Goal: Task Accomplishment & Management: Manage account settings

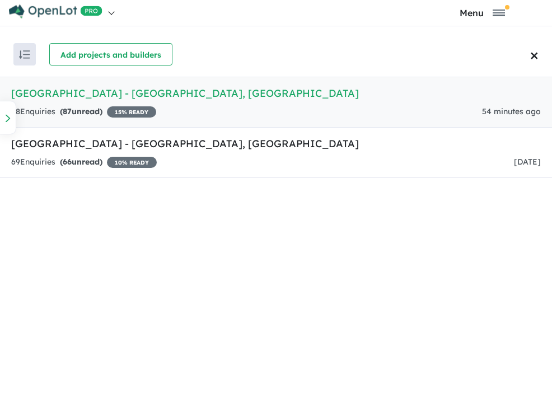
click at [55, 91] on h5 "[GEOGRAPHIC_DATA] - [GEOGRAPHIC_DATA] , [GEOGRAPHIC_DATA]" at bounding box center [276, 93] width 530 height 15
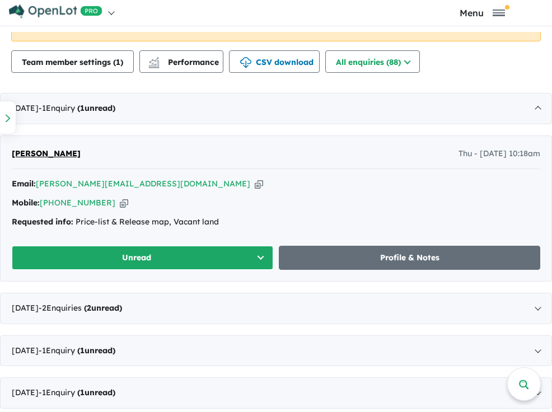
scroll to position [560, 0]
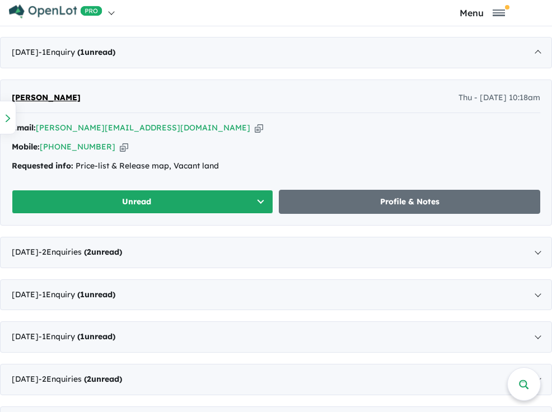
click at [81, 100] on span "[PERSON_NAME]" at bounding box center [46, 97] width 69 height 10
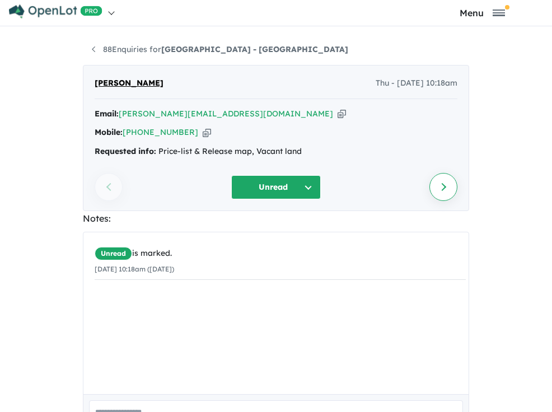
click at [429, 201] on link "Next enquiry" at bounding box center [443, 187] width 28 height 28
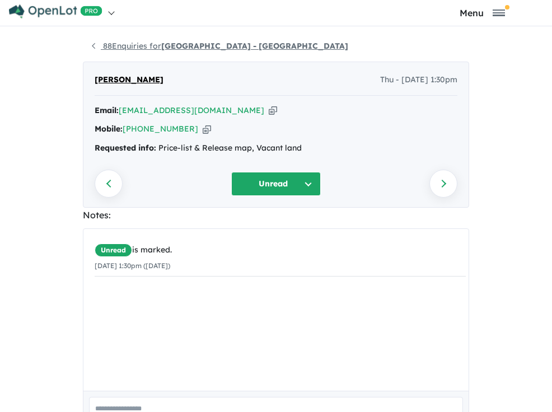
click at [161, 46] on strong "[GEOGRAPHIC_DATA] - [GEOGRAPHIC_DATA]" at bounding box center [254, 46] width 187 height 10
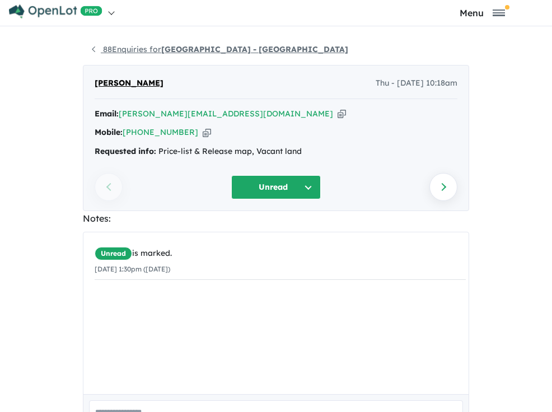
click at [161, 48] on strong "[GEOGRAPHIC_DATA] - [GEOGRAPHIC_DATA]" at bounding box center [254, 49] width 187 height 10
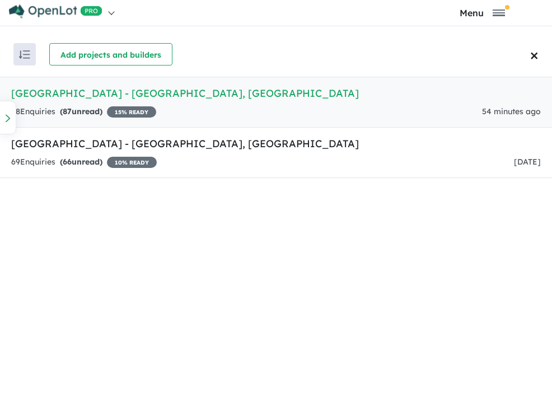
click at [127, 91] on h5 "Brewdley Lane Estate - Strathdale , VIC" at bounding box center [276, 93] width 530 height 15
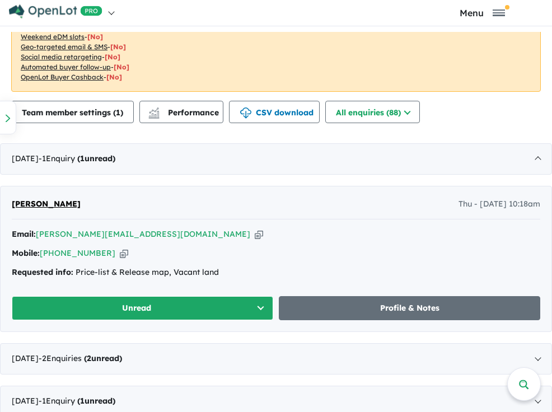
scroll to position [448, 0]
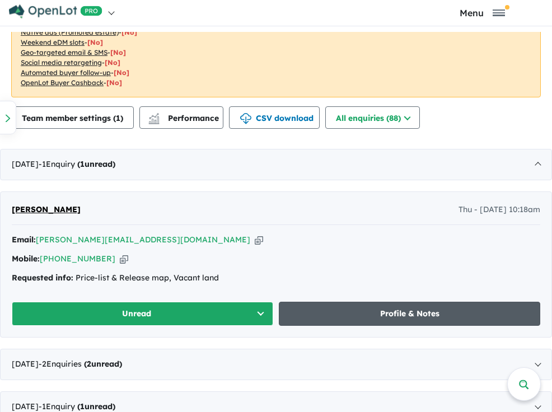
click at [279, 326] on link "Profile & Notes" at bounding box center [409, 314] width 261 height 24
